Goal: Go to known website: Go to known website

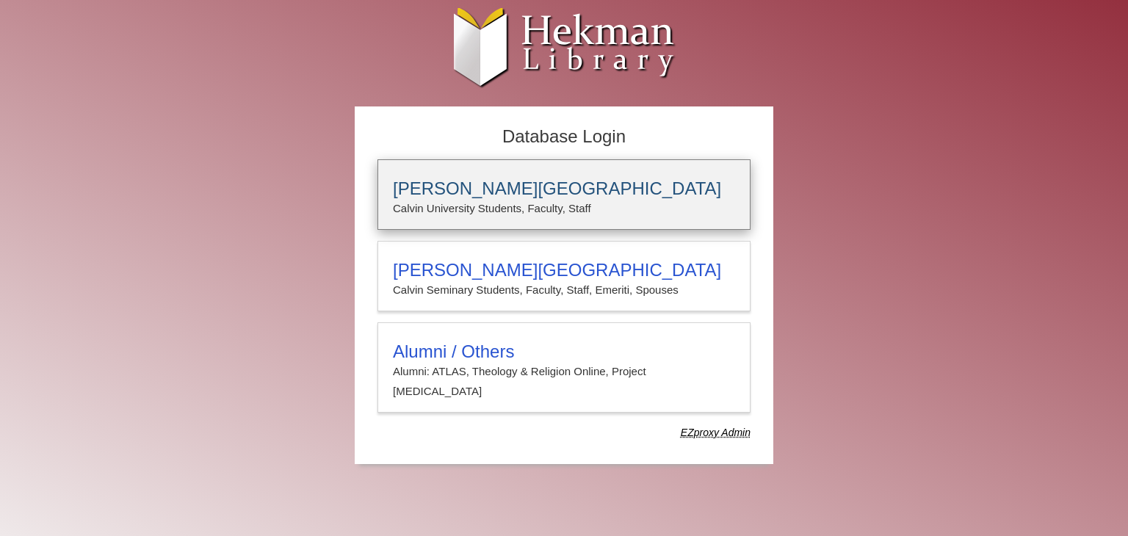
type input "**********"
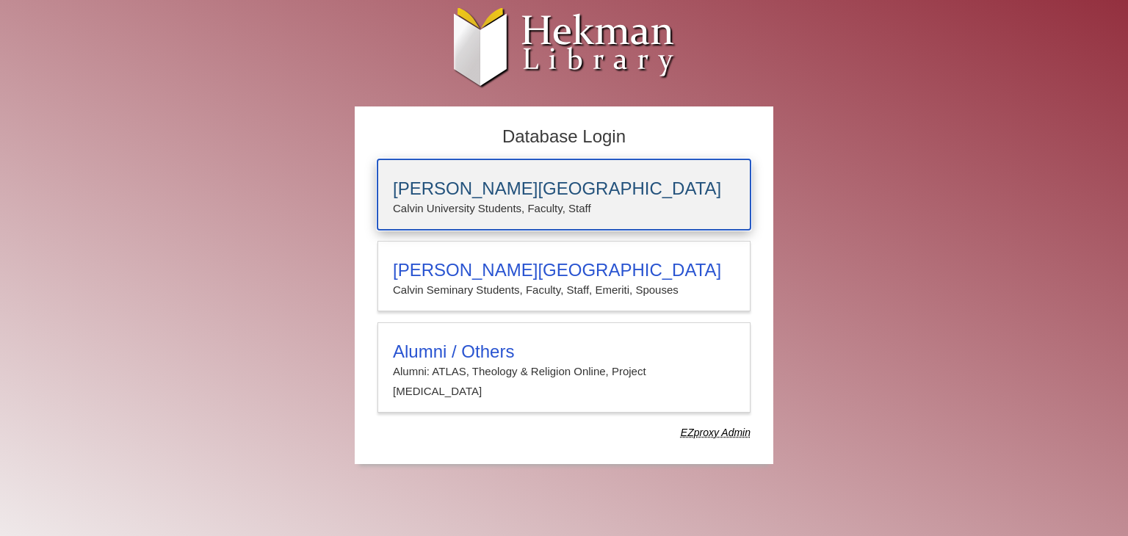
click at [517, 182] on h3 "[PERSON_NAME][GEOGRAPHIC_DATA]" at bounding box center [564, 188] width 342 height 21
click at [589, 183] on h3 "[PERSON_NAME][GEOGRAPHIC_DATA]" at bounding box center [564, 188] width 342 height 21
